Goal: Use online tool/utility: Utilize a website feature to perform a specific function

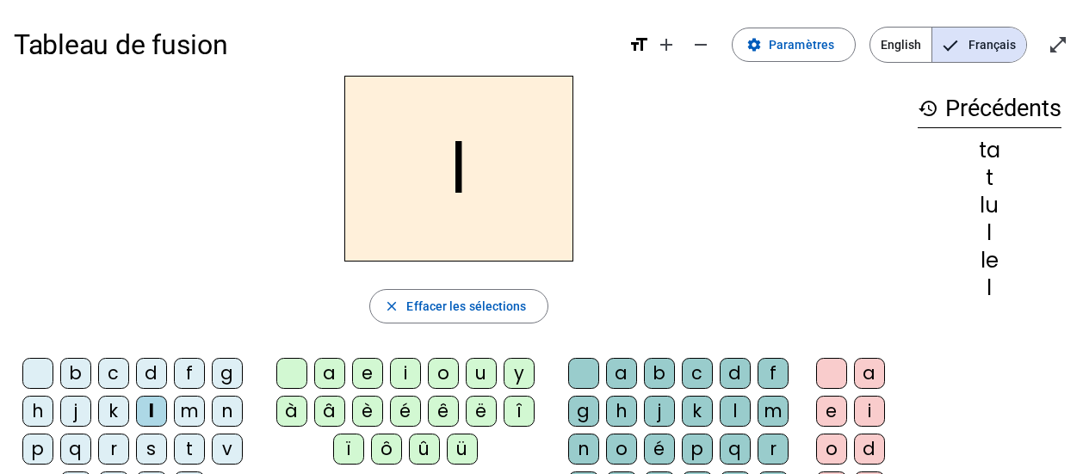
scroll to position [43, 0]
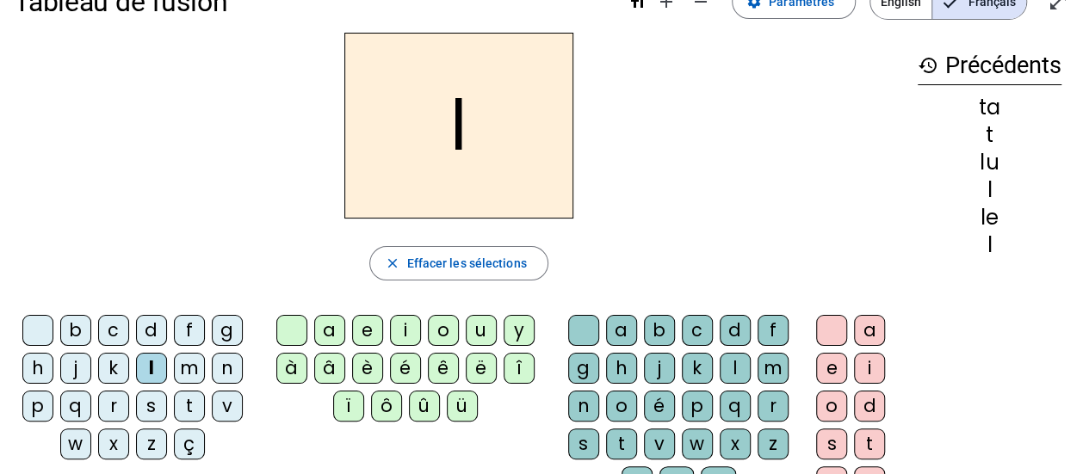
click at [330, 328] on div "a" at bounding box center [329, 330] width 31 height 31
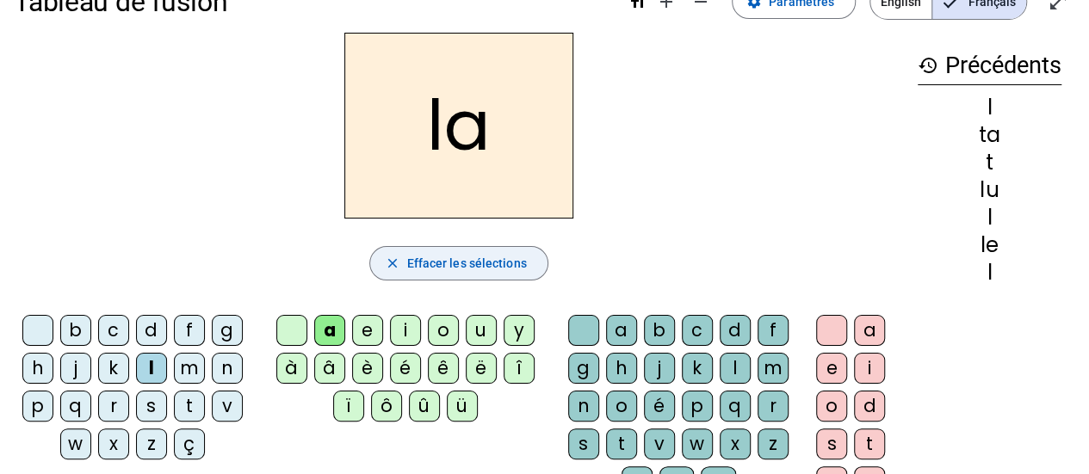
click at [392, 256] on mat-icon "close" at bounding box center [391, 263] width 15 height 15
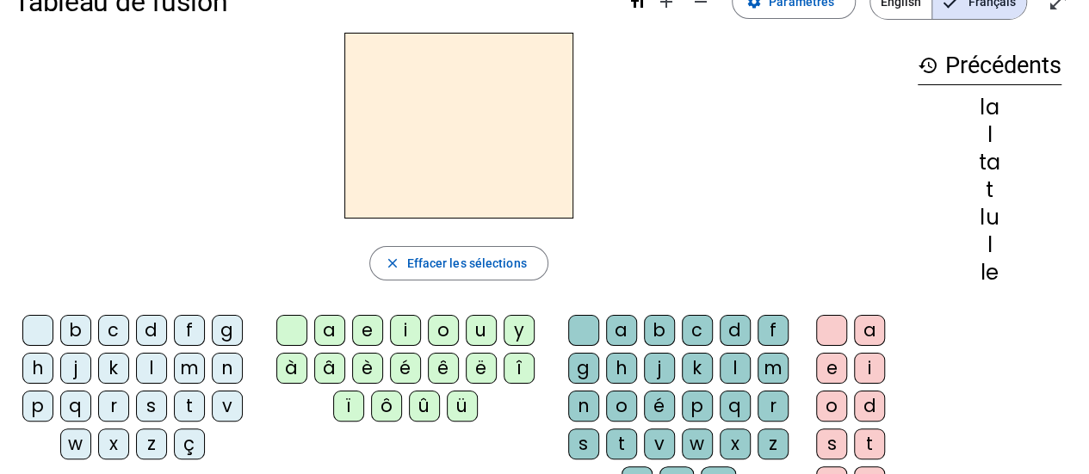
click at [148, 364] on div "l" at bounding box center [151, 368] width 31 height 31
click at [480, 330] on div "u" at bounding box center [481, 330] width 31 height 31
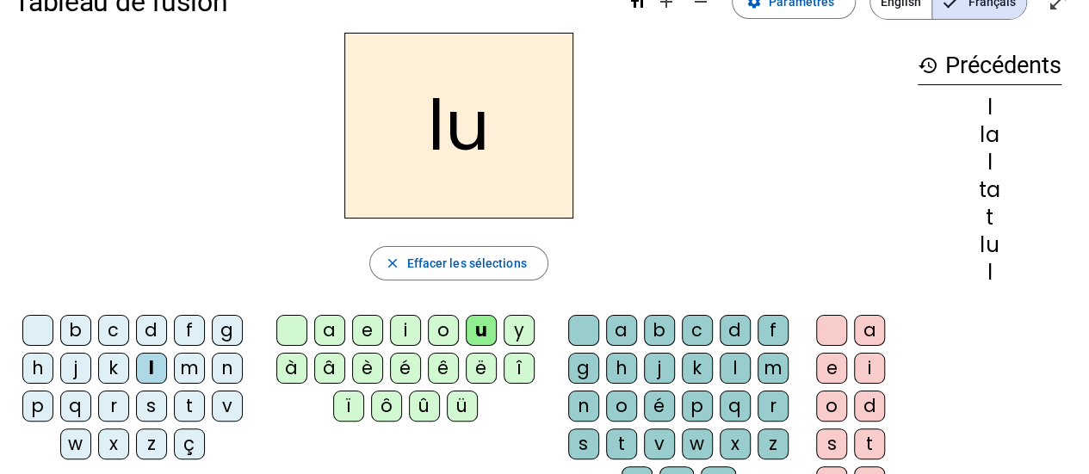
click at [399, 251] on span "button" at bounding box center [458, 263] width 176 height 41
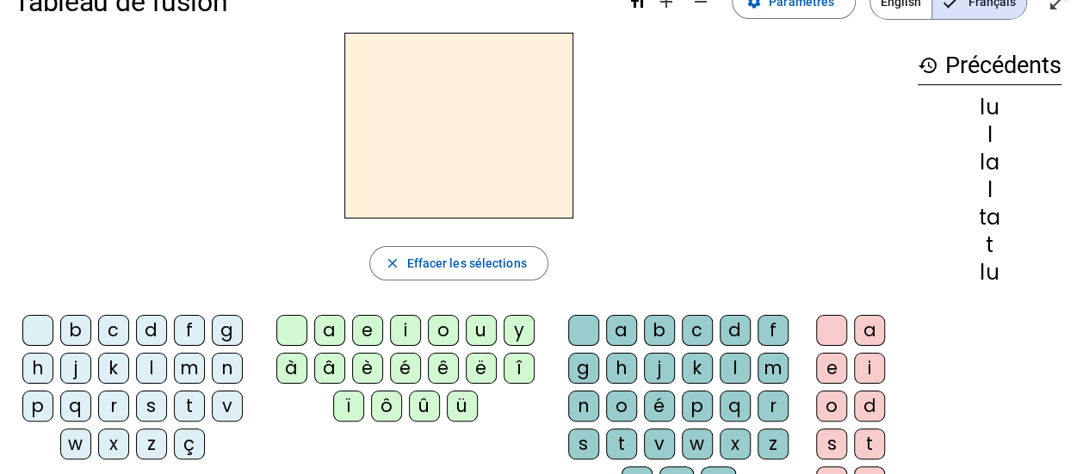
click at [185, 399] on div "t" at bounding box center [189, 406] width 31 height 31
click at [365, 328] on div "e" at bounding box center [367, 330] width 31 height 31
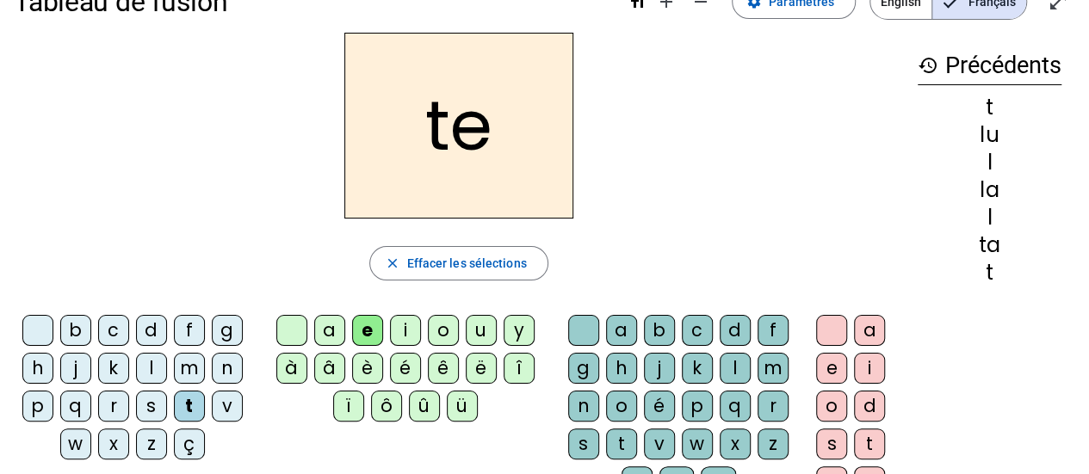
click at [393, 258] on mat-icon "close" at bounding box center [391, 263] width 15 height 15
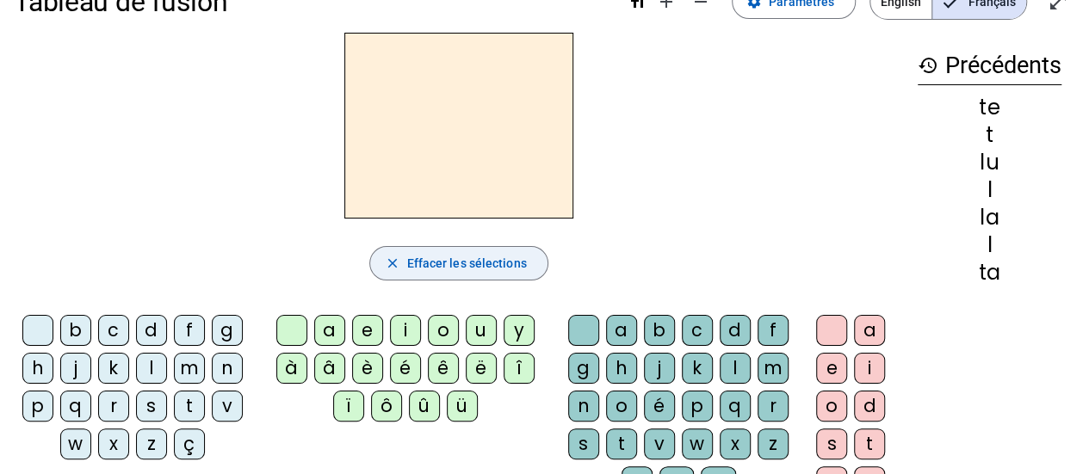
click at [150, 325] on div "d" at bounding box center [151, 330] width 31 height 31
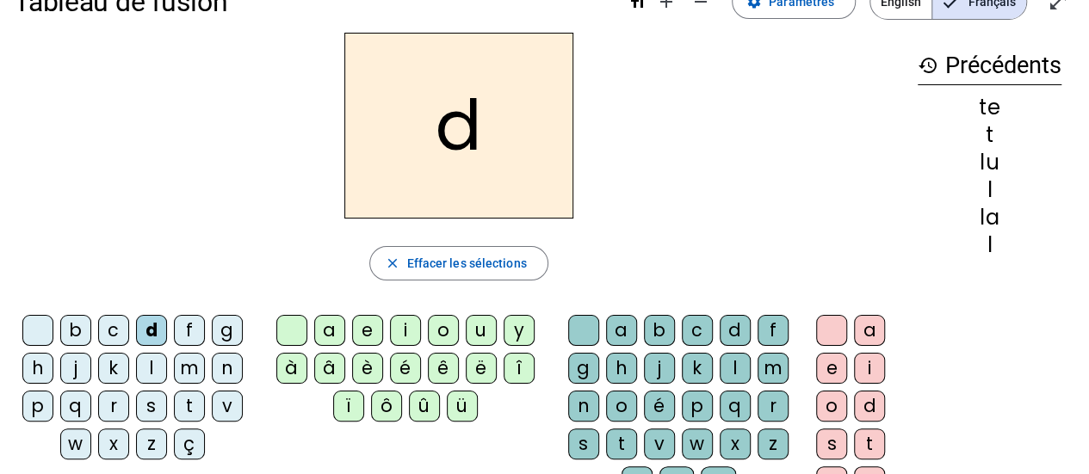
click at [480, 325] on div "u" at bounding box center [481, 330] width 31 height 31
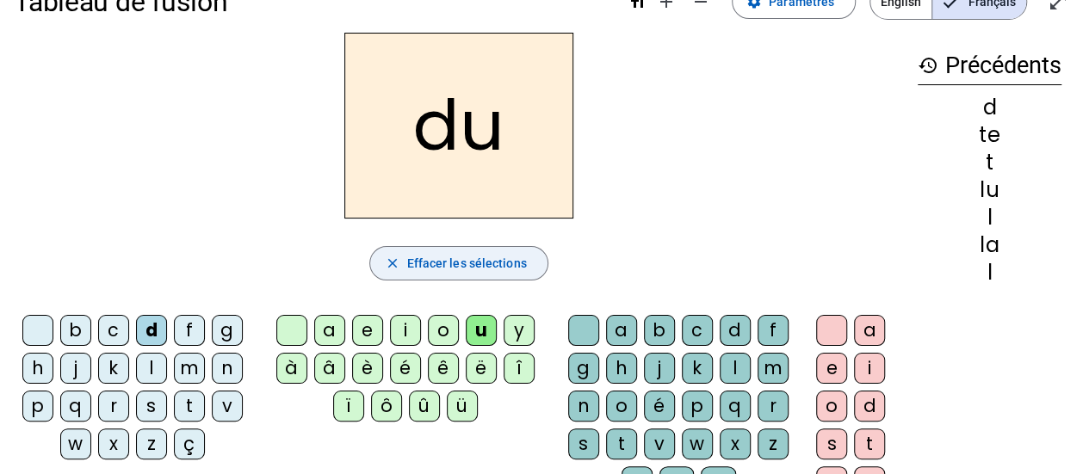
click at [382, 258] on span "button" at bounding box center [458, 263] width 176 height 41
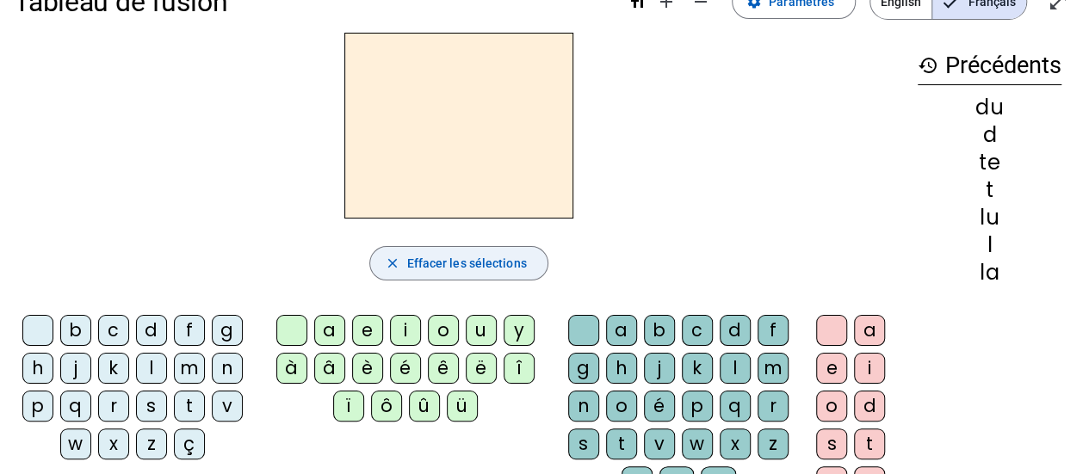
click at [149, 329] on div "d" at bounding box center [151, 330] width 31 height 31
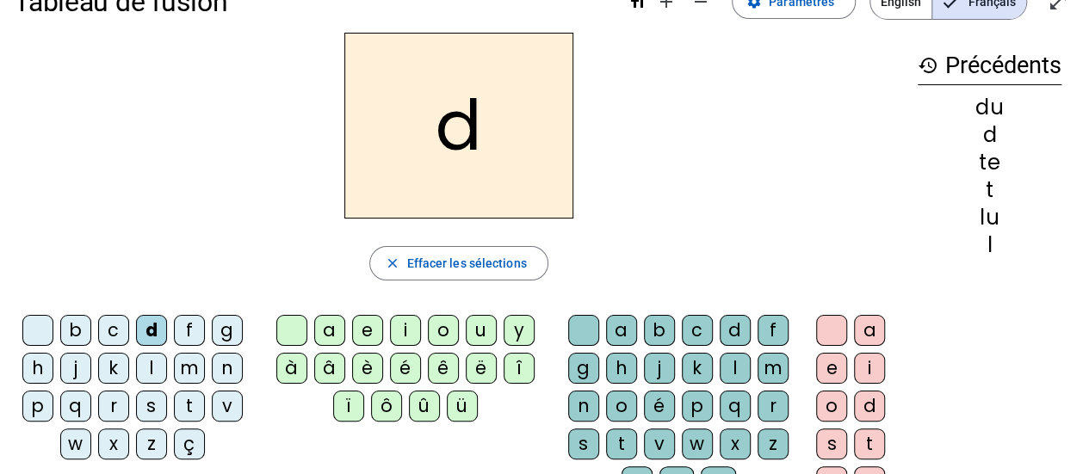
click at [365, 326] on div "e" at bounding box center [367, 330] width 31 height 31
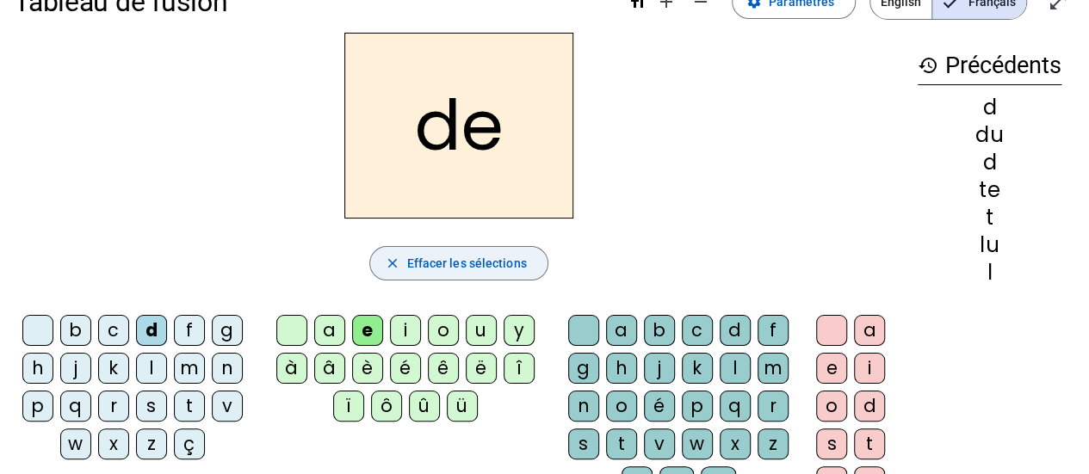
click at [389, 256] on mat-icon "close" at bounding box center [391, 263] width 15 height 15
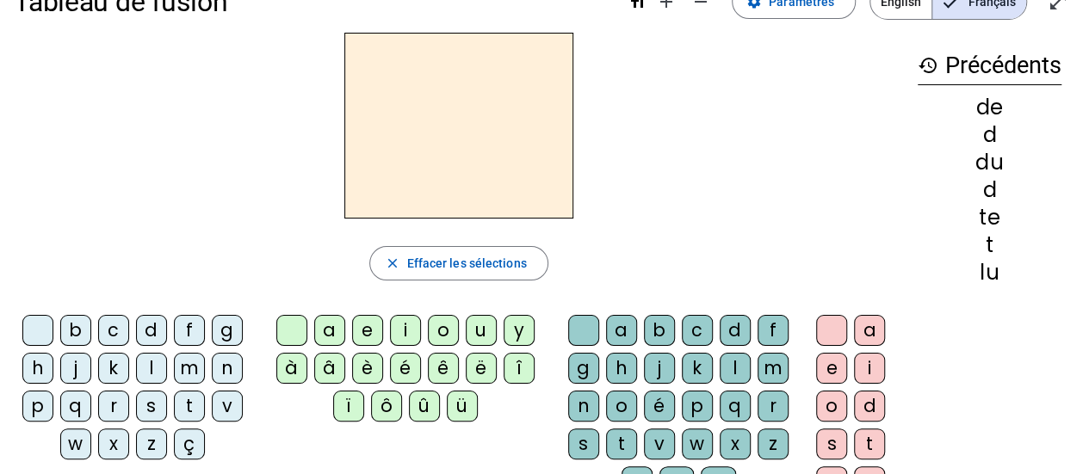
click at [181, 399] on div "t" at bounding box center [189, 406] width 31 height 31
click at [325, 331] on div "a" at bounding box center [329, 330] width 31 height 31
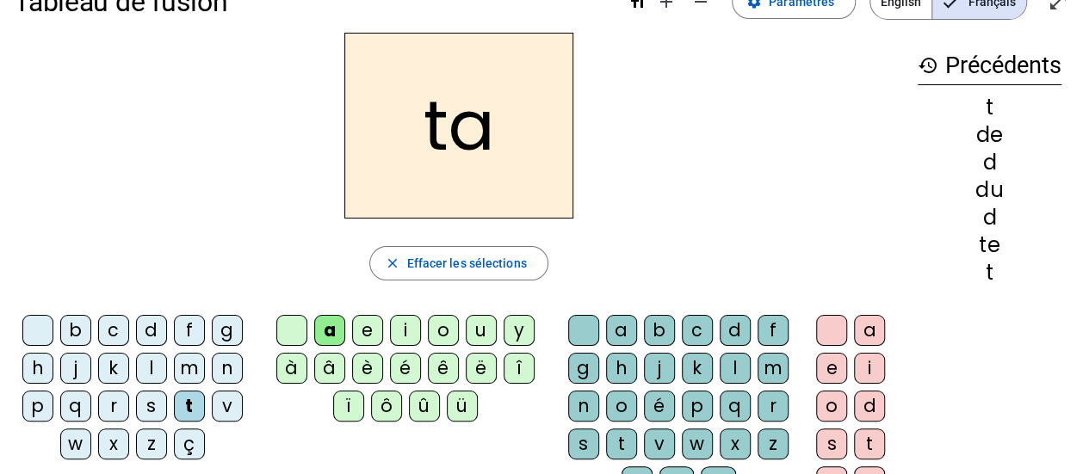
click at [387, 258] on mat-icon "close" at bounding box center [391, 263] width 15 height 15
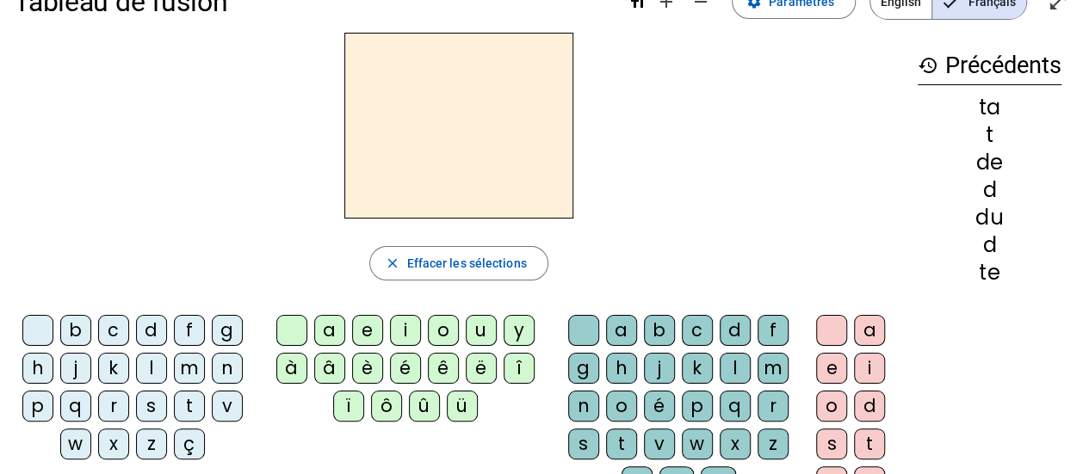
click at [184, 399] on div "t" at bounding box center [189, 406] width 31 height 31
click at [363, 323] on div "e" at bounding box center [367, 330] width 31 height 31
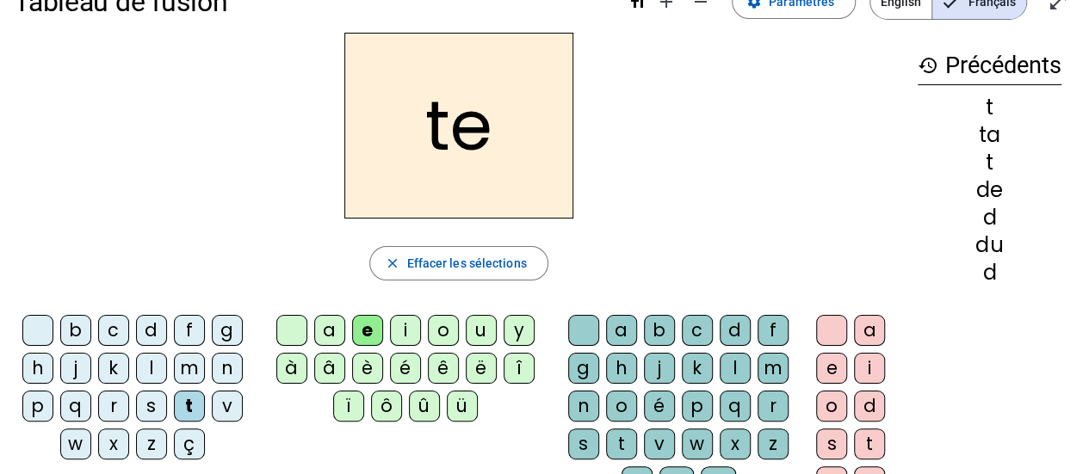
click at [391, 259] on mat-icon "close" at bounding box center [391, 263] width 15 height 15
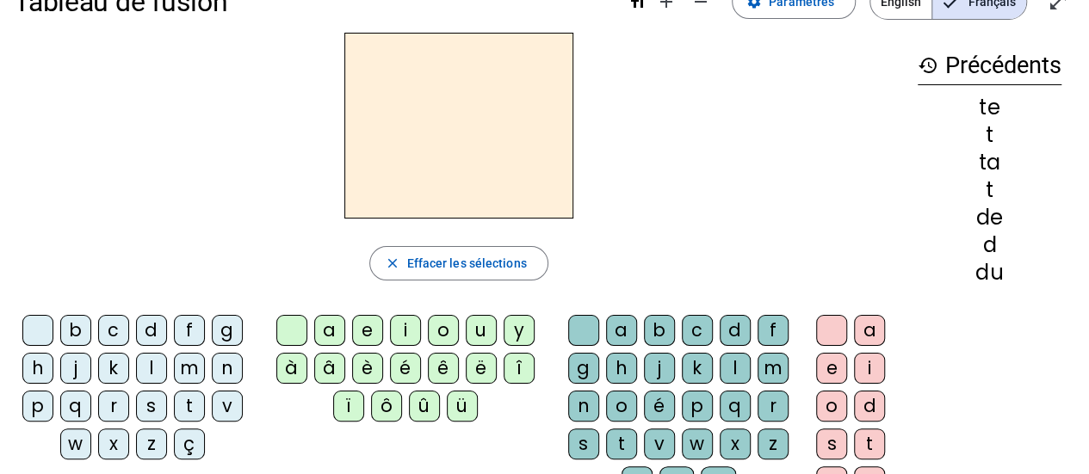
click at [149, 328] on div "d" at bounding box center [151, 330] width 31 height 31
click at [327, 326] on div "a" at bounding box center [329, 330] width 31 height 31
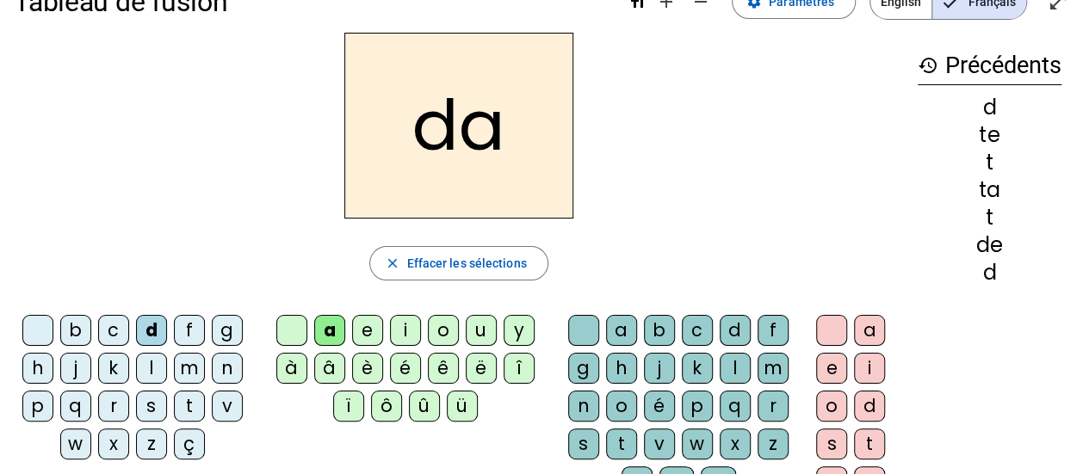
click at [387, 262] on mat-icon "close" at bounding box center [391, 263] width 15 height 15
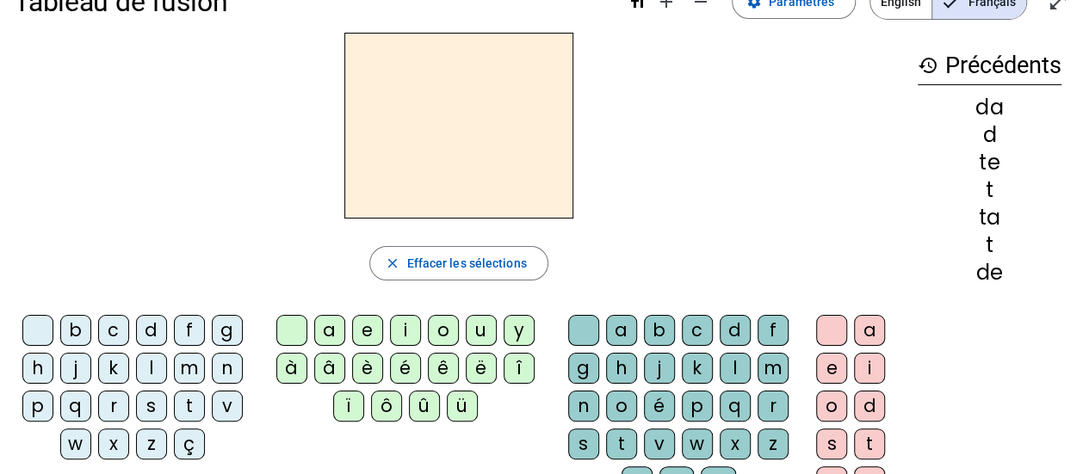
click at [184, 400] on div "t" at bounding box center [189, 406] width 31 height 31
click at [362, 326] on div "e" at bounding box center [367, 330] width 31 height 31
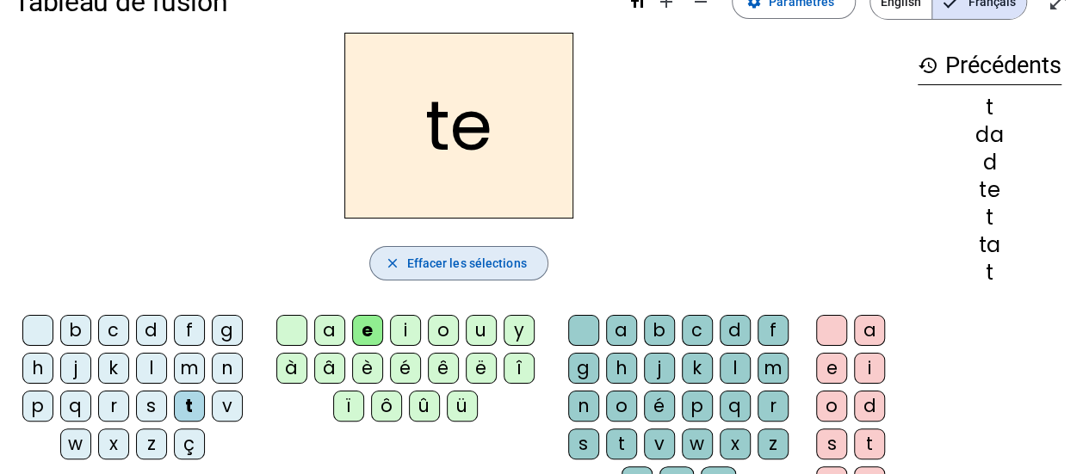
click at [395, 258] on mat-icon "close" at bounding box center [391, 263] width 15 height 15
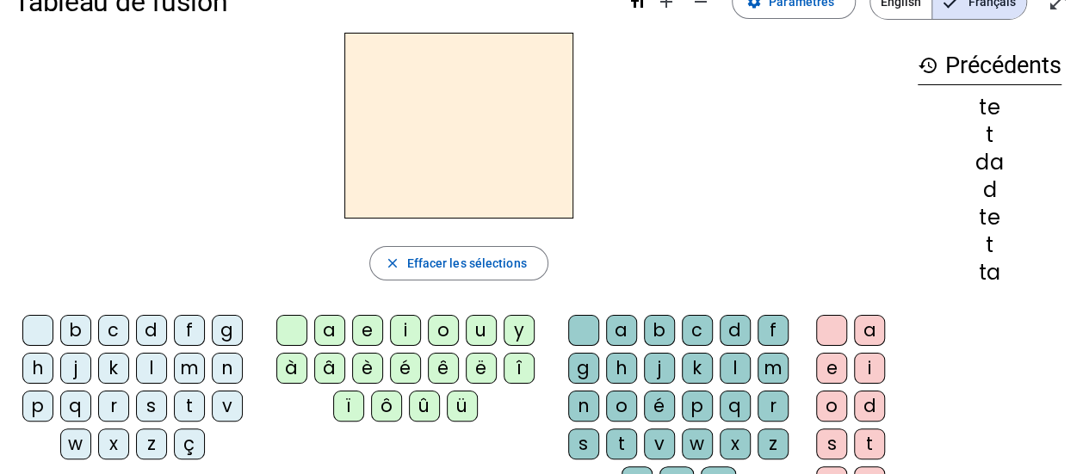
click at [153, 362] on div "l" at bounding box center [151, 368] width 31 height 31
click at [475, 332] on div "u" at bounding box center [481, 330] width 31 height 31
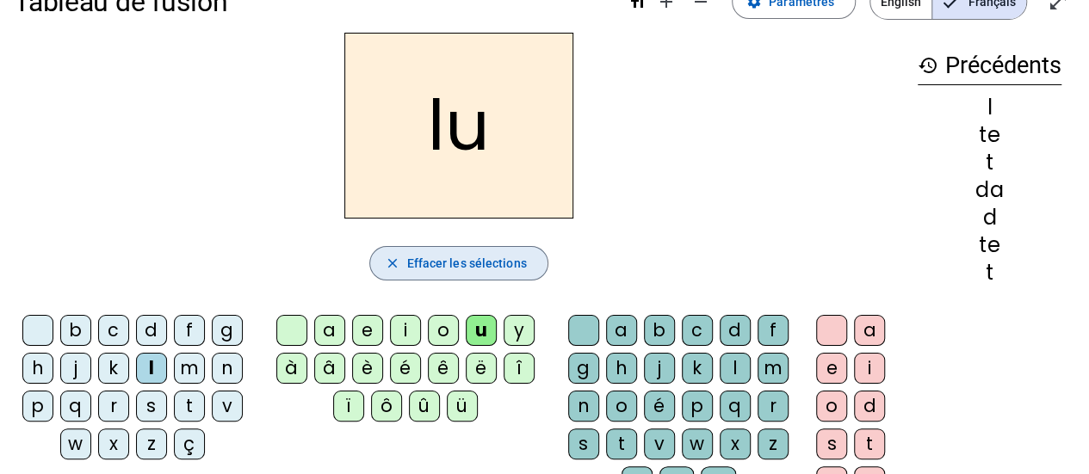
click at [391, 260] on mat-icon "close" at bounding box center [391, 263] width 15 height 15
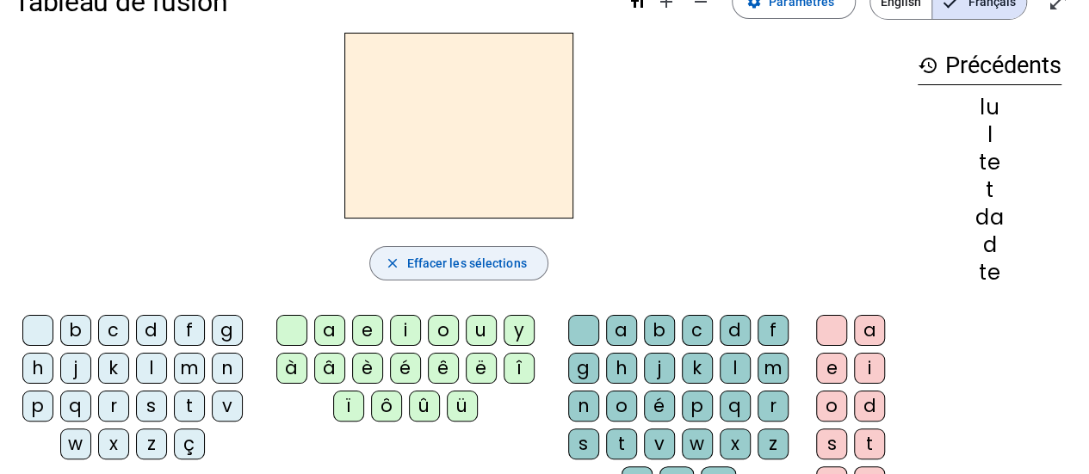
click at [150, 362] on div "l" at bounding box center [151, 368] width 31 height 31
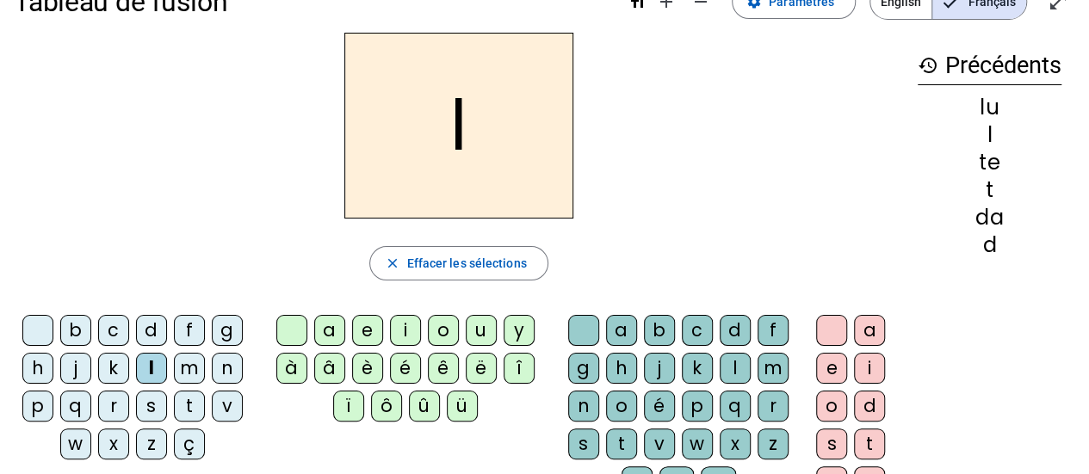
click at [362, 329] on div "e" at bounding box center [367, 330] width 31 height 31
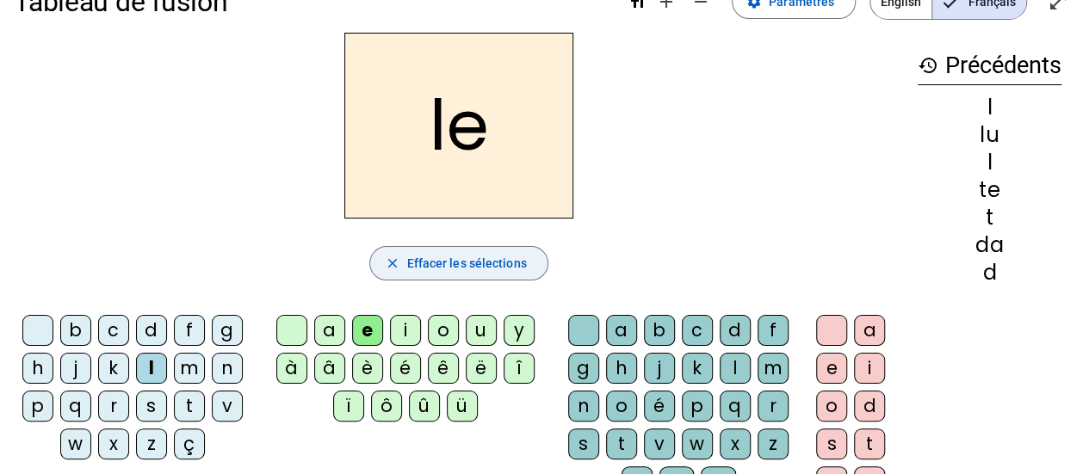
click at [387, 259] on mat-icon "close" at bounding box center [391, 263] width 15 height 15
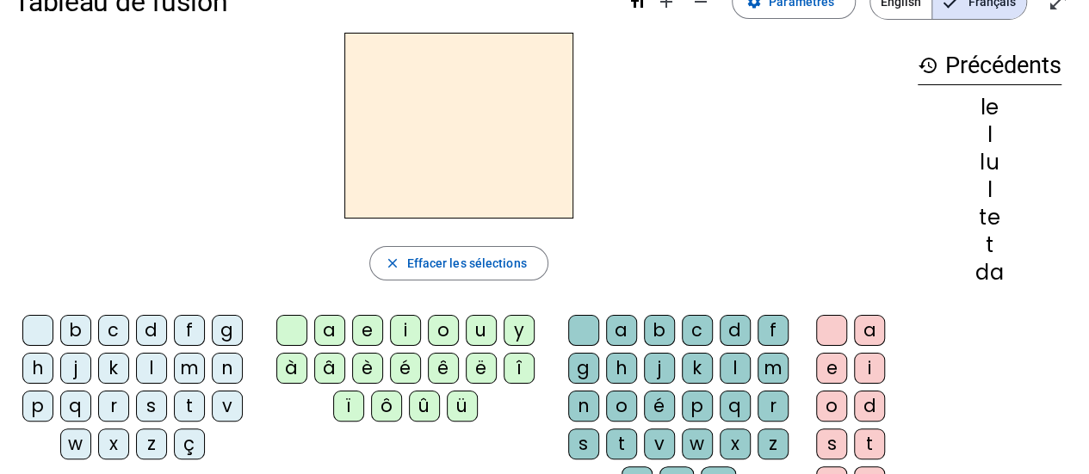
click at [146, 367] on div "l" at bounding box center [151, 368] width 31 height 31
click at [332, 324] on div "a" at bounding box center [329, 330] width 31 height 31
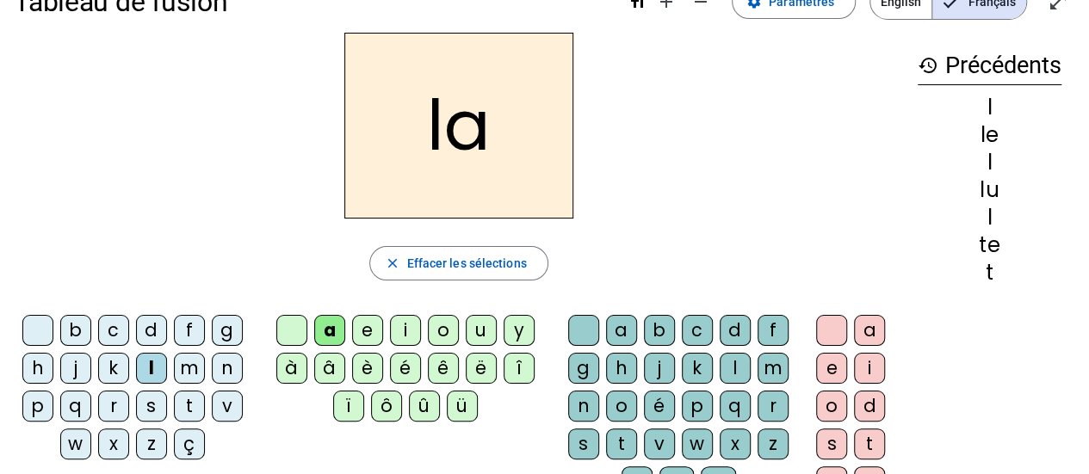
click at [392, 257] on mat-icon "close" at bounding box center [391, 263] width 15 height 15
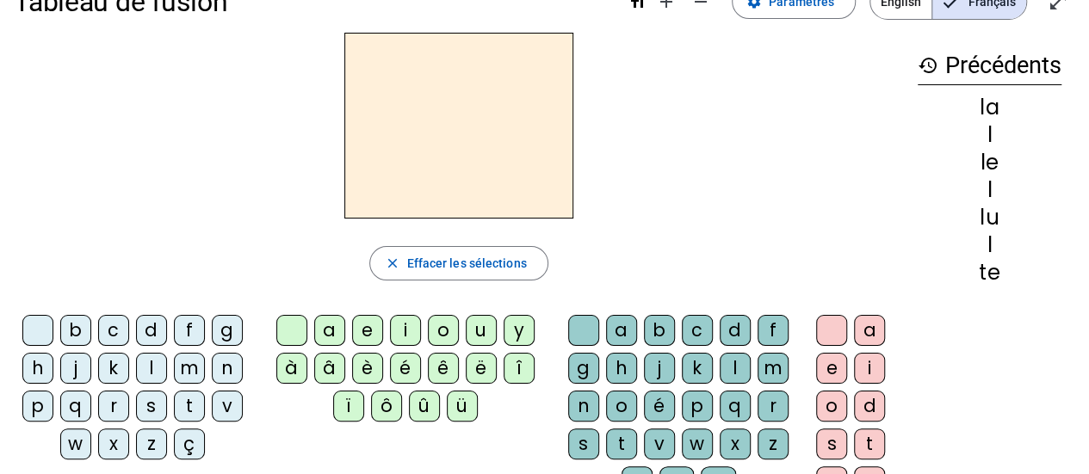
click at [143, 362] on div "l" at bounding box center [151, 368] width 31 height 31
click at [475, 327] on div "u" at bounding box center [481, 330] width 31 height 31
